Goal: Task Accomplishment & Management: Use online tool/utility

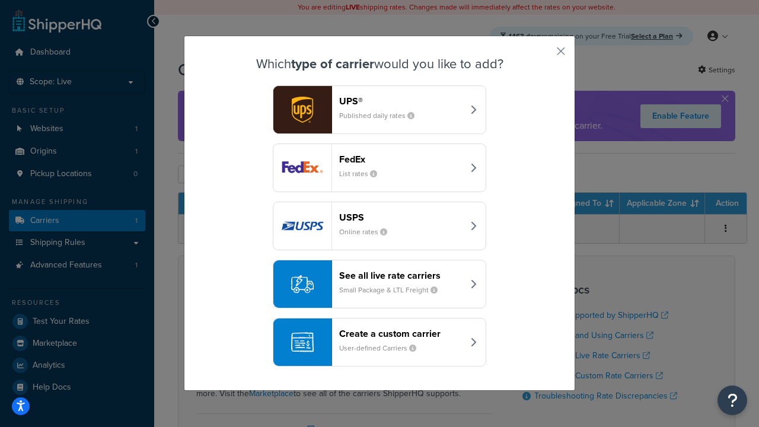
click at [380, 342] on div "Create a custom carrier User-defined Carriers" at bounding box center [401, 342] width 124 height 28
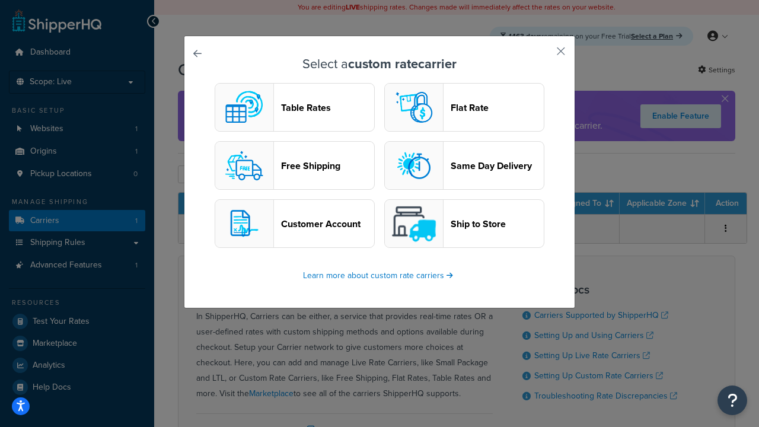
click at [295, 107] on header "Table Rates" at bounding box center [327, 107] width 93 height 11
